Goal: Complete application form: Complete application form

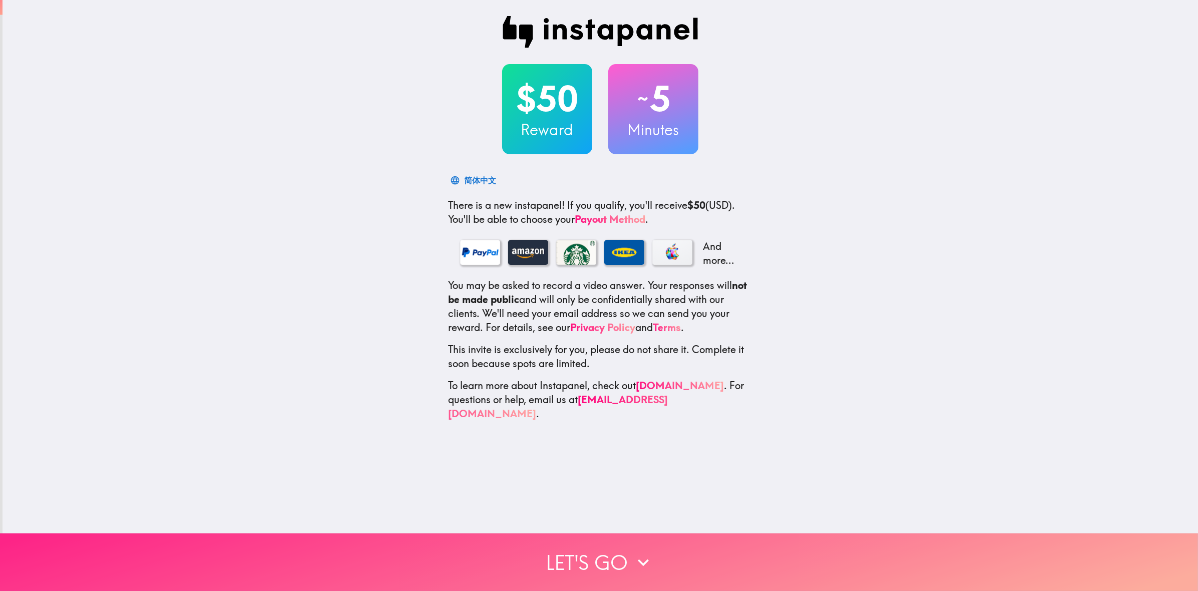
click at [624, 555] on button "Let's go" at bounding box center [599, 562] width 1198 height 58
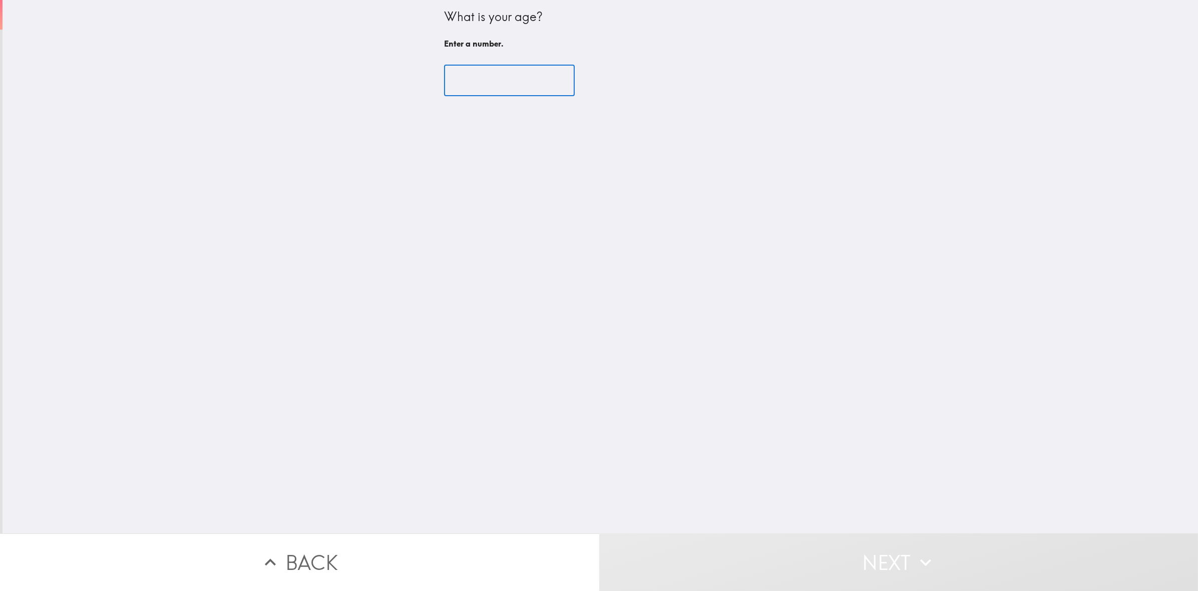
click at [477, 91] on input "number" at bounding box center [509, 80] width 131 height 31
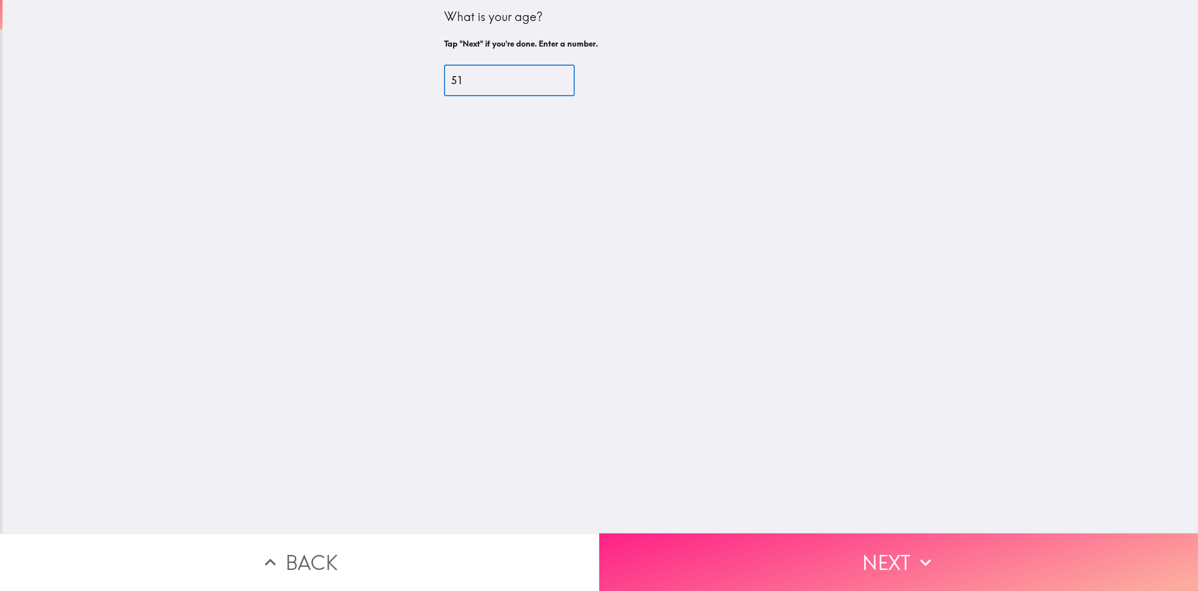
type input "51"
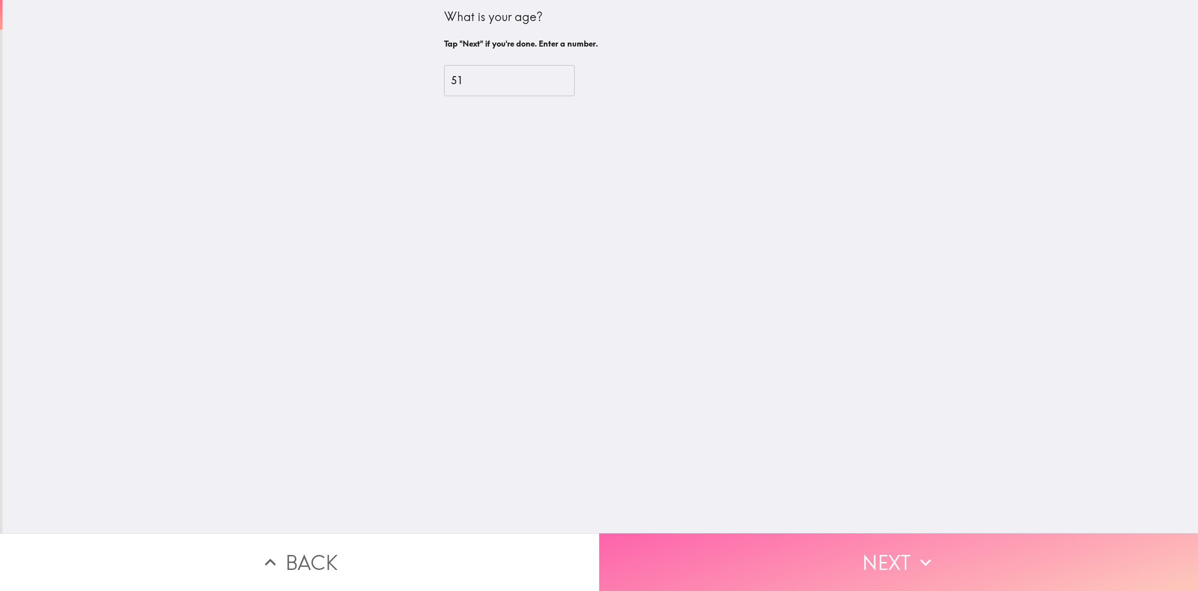
click at [909, 556] on button "Next" at bounding box center [898, 562] width 599 height 58
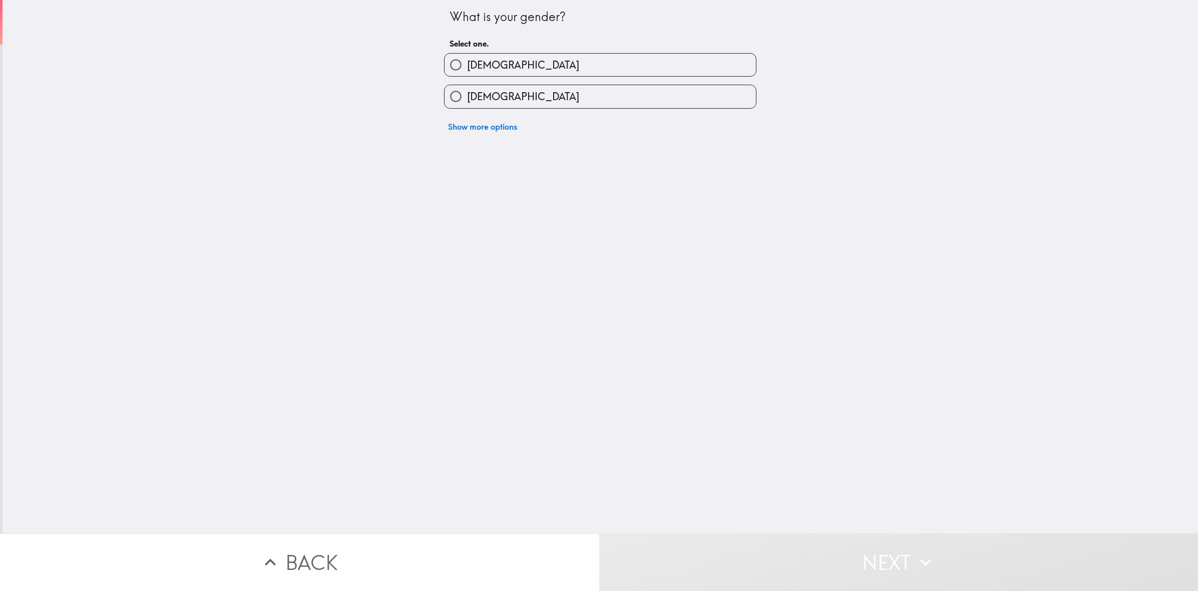
click at [450, 99] on input "[DEMOGRAPHIC_DATA]" at bounding box center [455, 96] width 23 height 23
radio input "true"
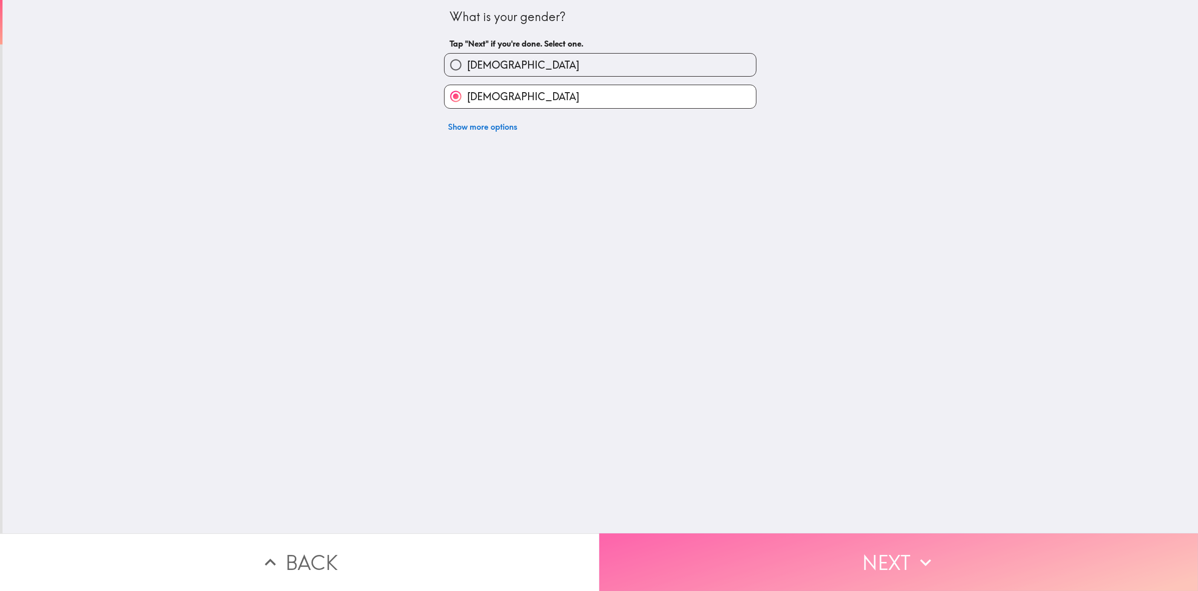
click at [820, 553] on button "Next" at bounding box center [898, 562] width 599 height 58
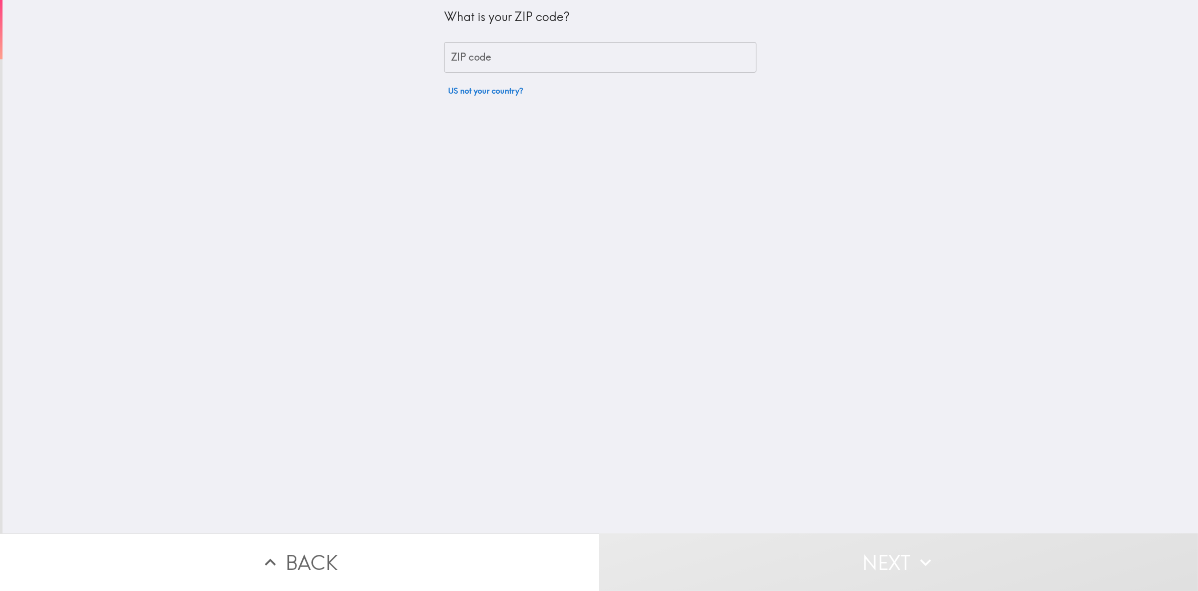
click at [468, 54] on div "ZIP code ZIP code" at bounding box center [600, 57] width 312 height 31
type input "66062"
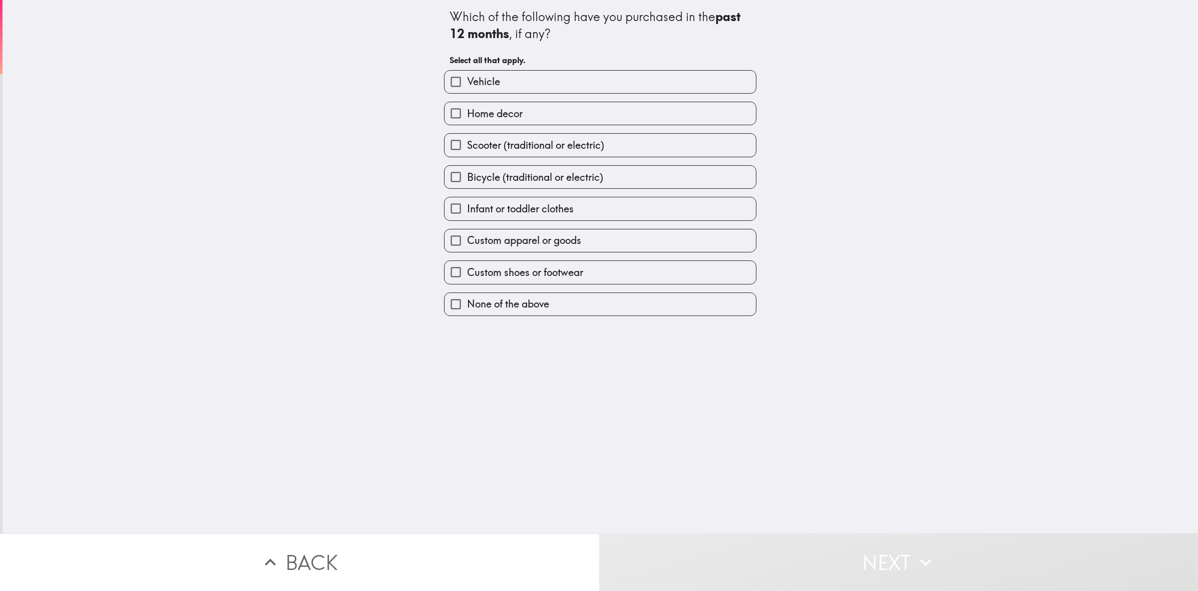
click at [477, 81] on span "Vehicle" at bounding box center [483, 82] width 33 height 14
click at [467, 81] on input "Vehicle" at bounding box center [455, 82] width 23 height 23
checkbox input "true"
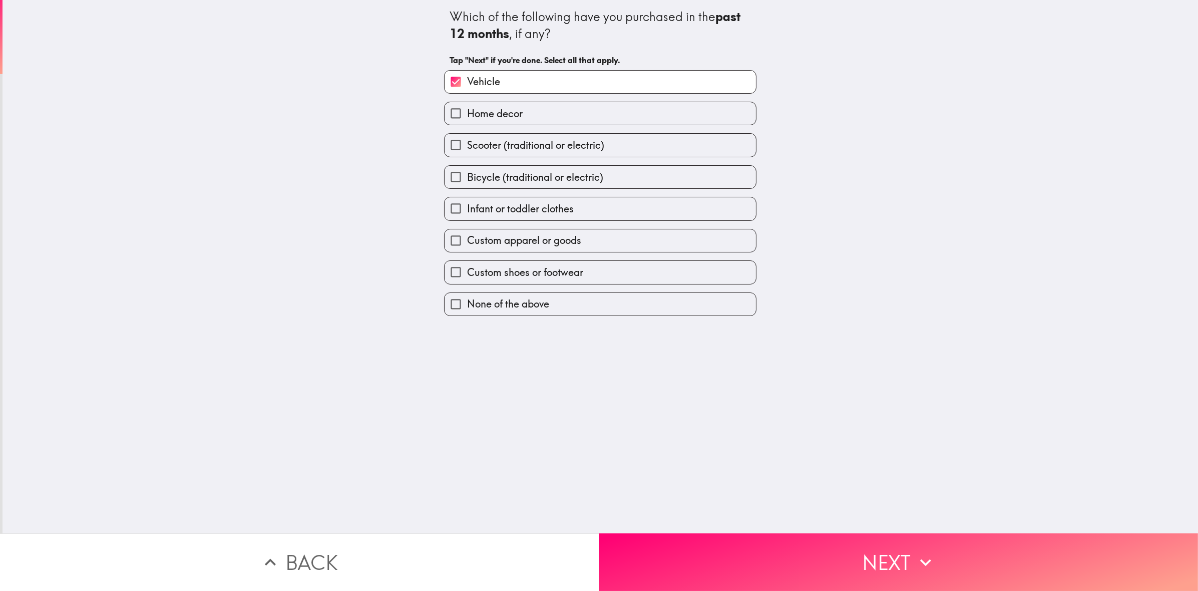
click at [481, 116] on span "Home decor" at bounding box center [495, 114] width 56 height 14
click at [467, 116] on input "Home decor" at bounding box center [455, 113] width 23 height 23
checkbox input "true"
click at [475, 238] on span "Custom apparel or goods" at bounding box center [524, 240] width 114 height 14
click at [467, 238] on input "Custom apparel or goods" at bounding box center [455, 240] width 23 height 23
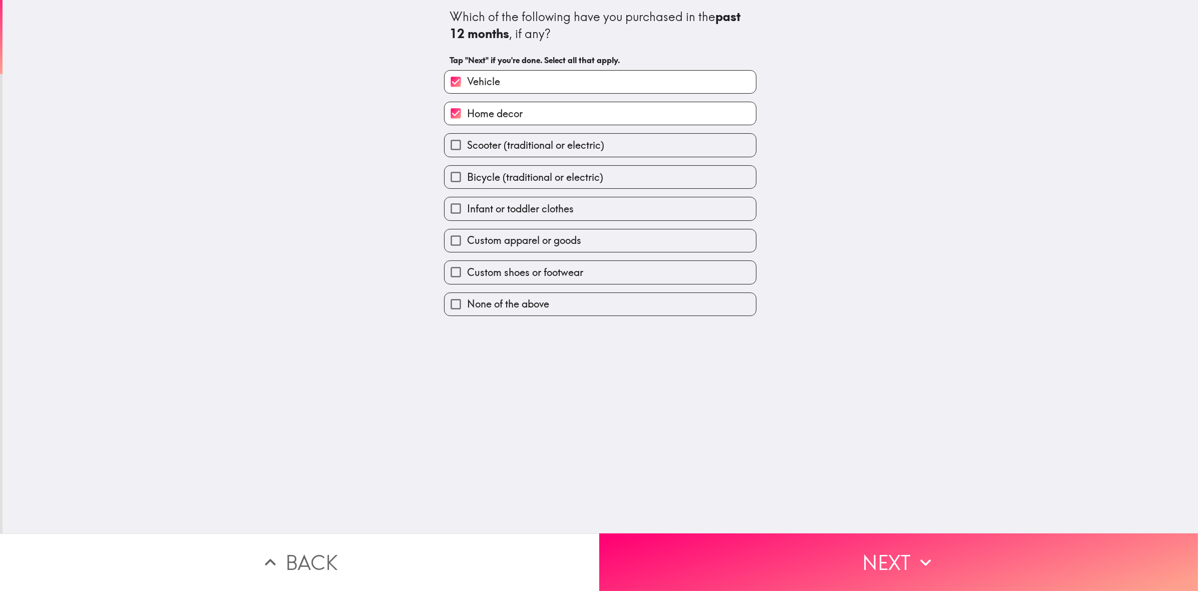
checkbox input "true"
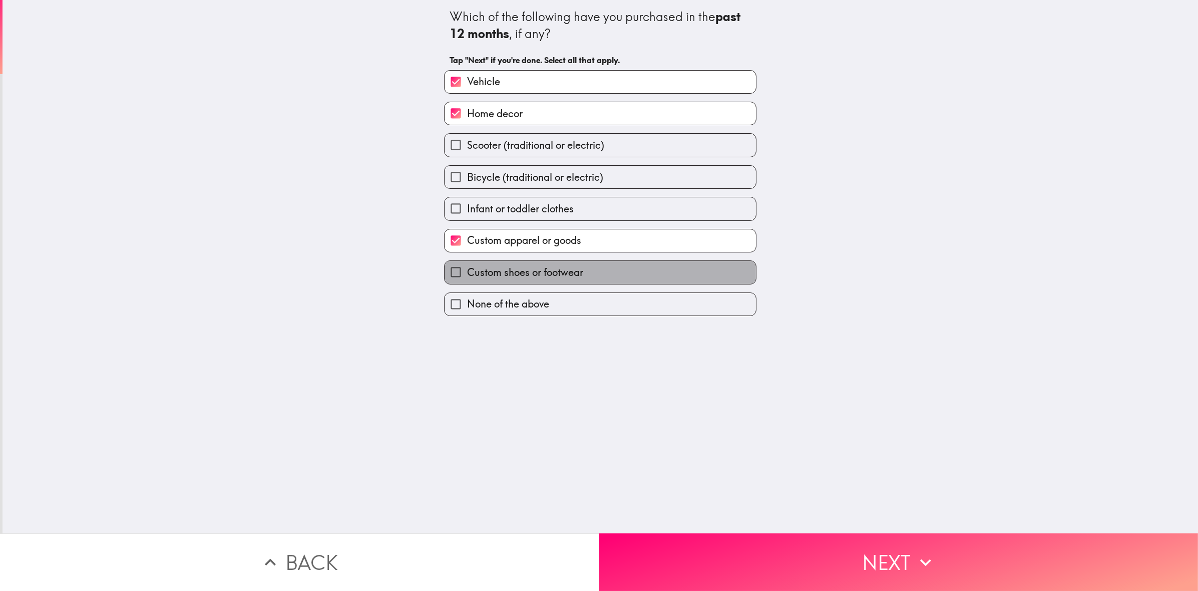
click at [504, 276] on span "Custom shoes or footwear" at bounding box center [525, 272] width 116 height 14
click at [467, 276] on input "Custom shoes or footwear" at bounding box center [455, 272] width 23 height 23
checkbox input "true"
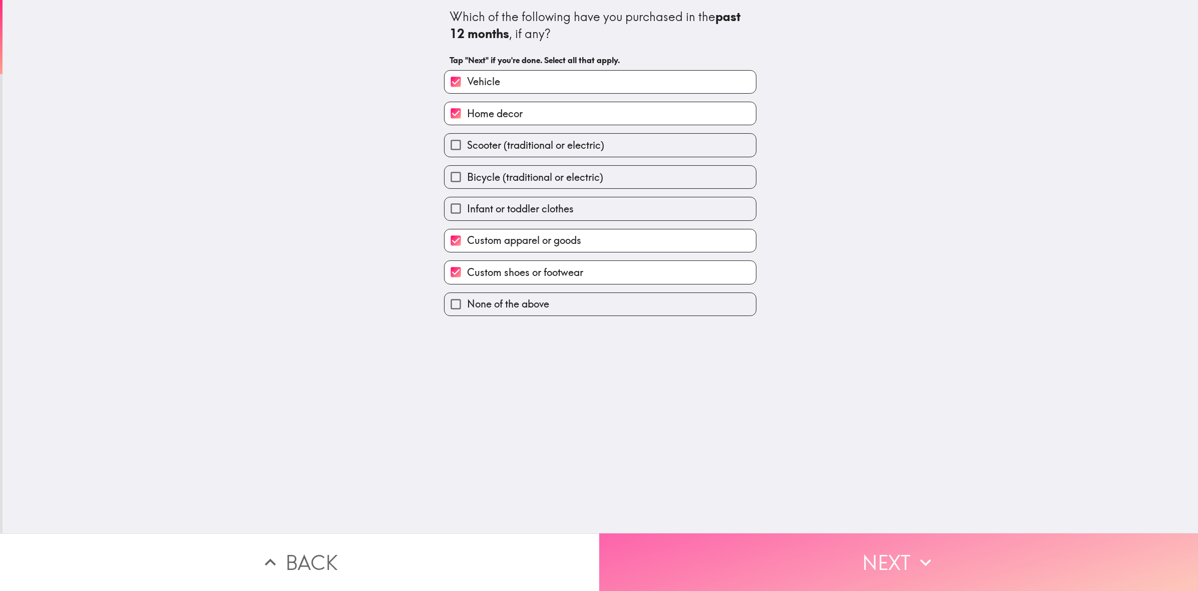
click at [905, 557] on button "Next" at bounding box center [898, 562] width 599 height 58
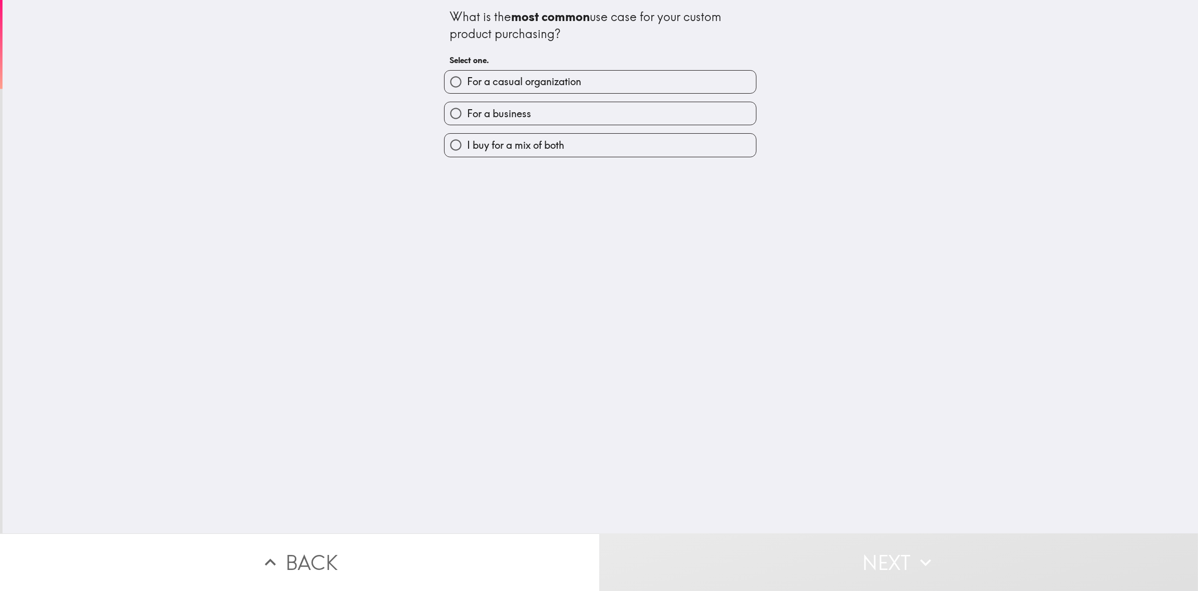
click at [507, 113] on span "For a business" at bounding box center [499, 114] width 64 height 14
click at [467, 113] on input "For a business" at bounding box center [455, 113] width 23 height 23
radio input "true"
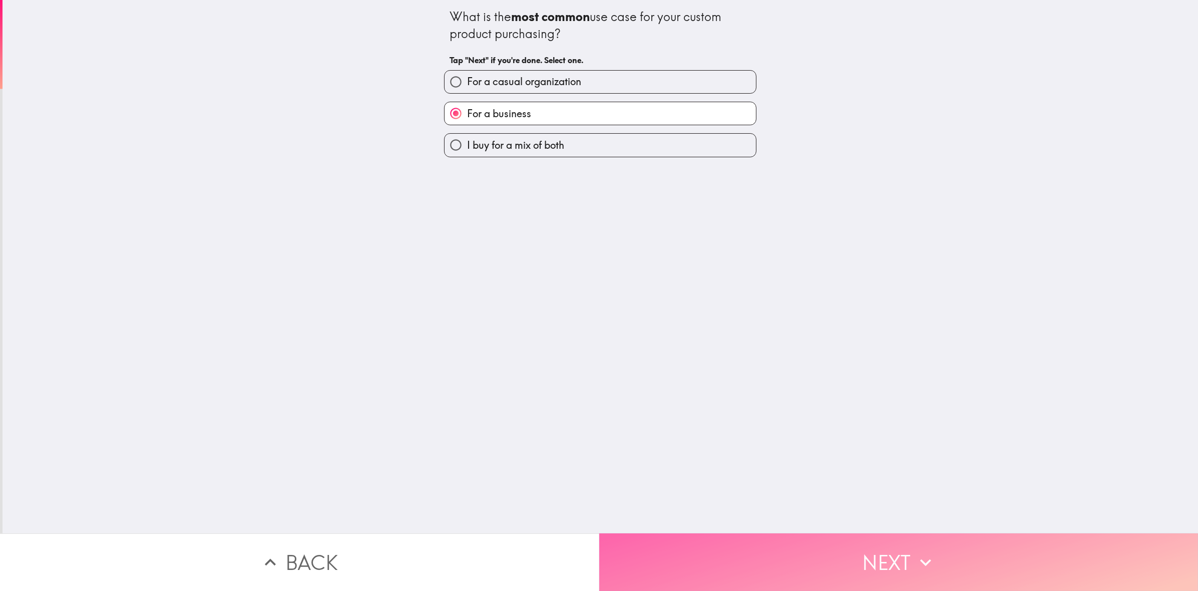
click at [820, 565] on button "Next" at bounding box center [898, 562] width 599 height 58
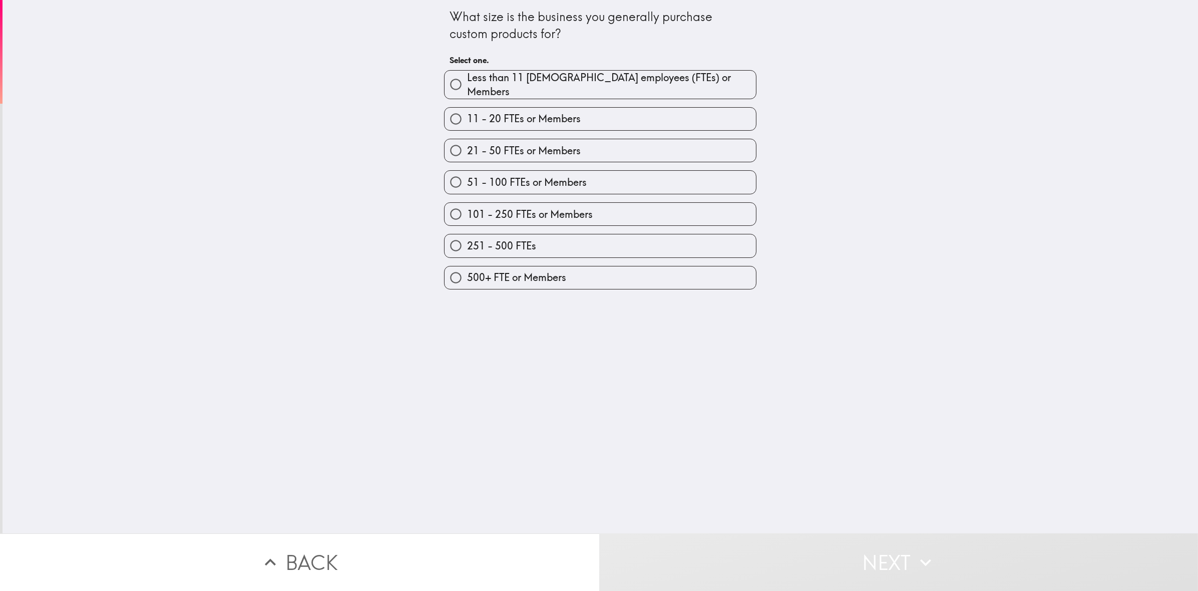
click at [450, 76] on input "Less than 11 [DEMOGRAPHIC_DATA] employees (FTEs) or Members" at bounding box center [455, 84] width 23 height 23
radio input "true"
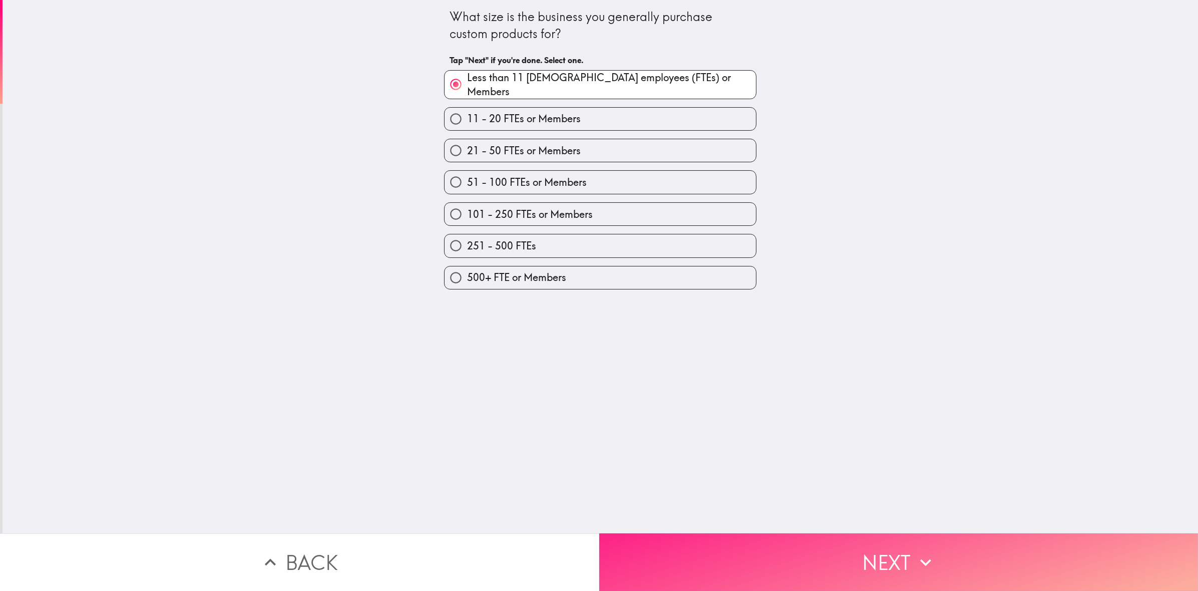
click at [866, 551] on button "Next" at bounding box center [898, 562] width 599 height 58
